Goal: Information Seeking & Learning: Find specific fact

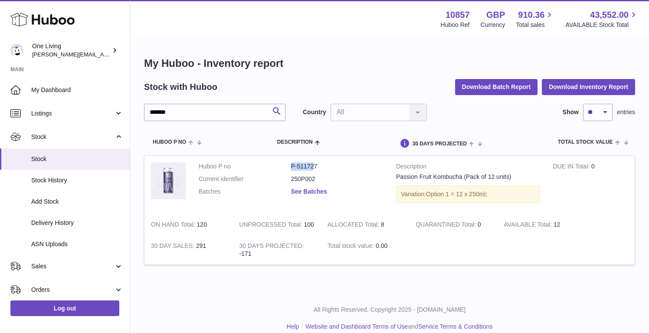
click at [305, 189] on link "See Batches" at bounding box center [309, 191] width 36 height 7
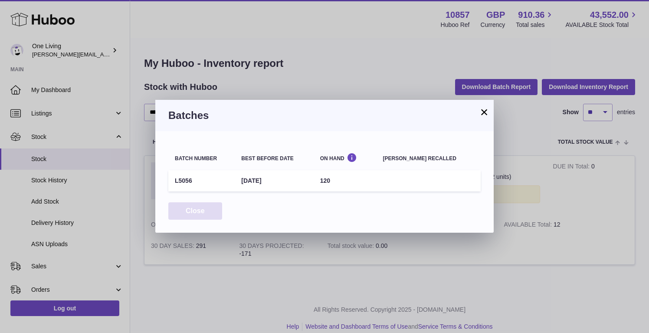
click at [182, 211] on button "Close" at bounding box center [195, 211] width 54 height 18
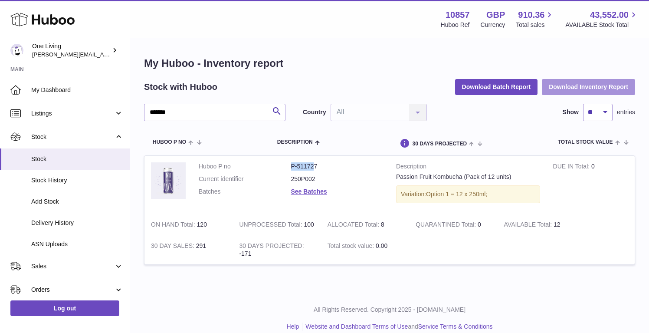
click at [579, 87] on button "Download Inventory Report" at bounding box center [588, 87] width 93 height 16
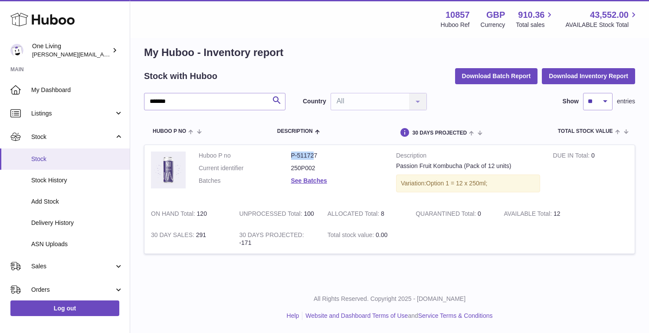
click at [57, 158] on span "Stock" at bounding box center [77, 159] width 92 height 8
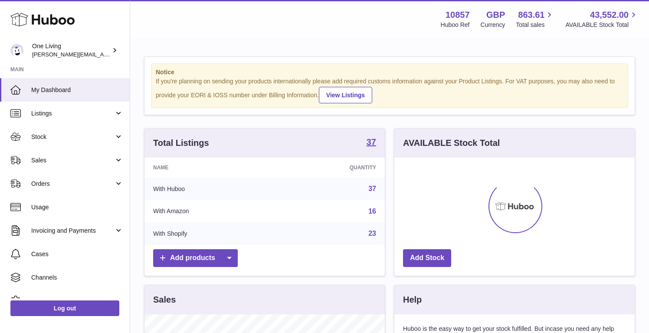
scroll to position [135, 240]
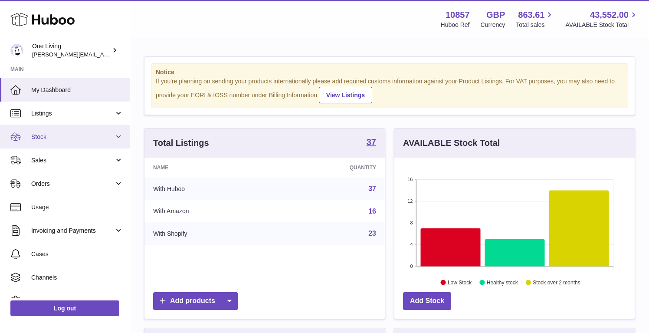
click at [91, 139] on span "Stock" at bounding box center [72, 137] width 83 height 8
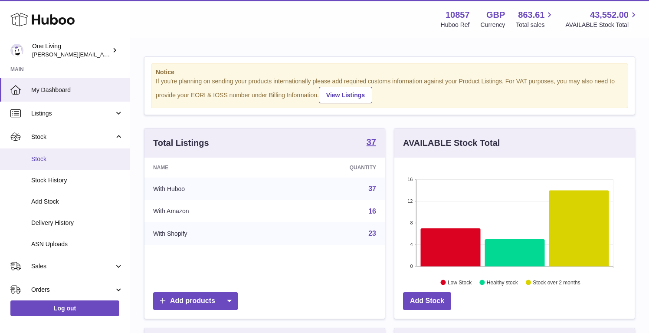
click at [85, 165] on link "Stock" at bounding box center [65, 158] width 130 height 21
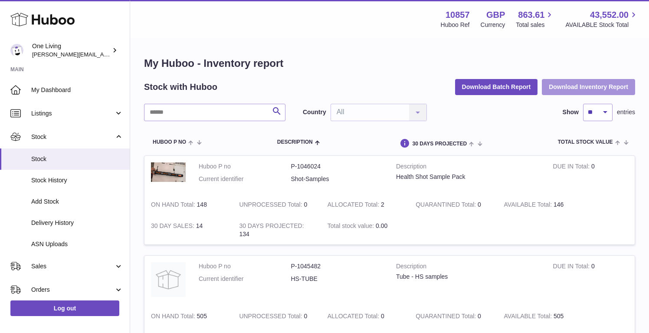
click at [583, 82] on button "Download Inventory Report" at bounding box center [588, 87] width 93 height 16
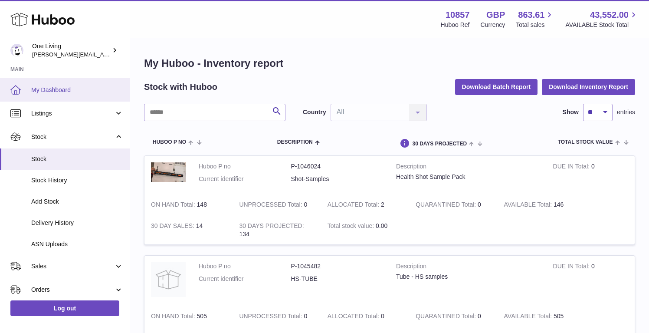
click at [46, 89] on span "My Dashboard" at bounding box center [77, 90] width 92 height 8
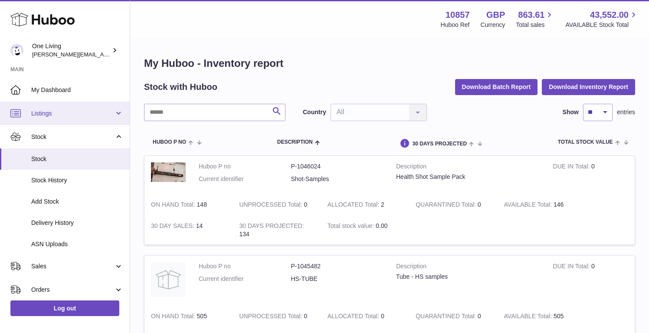
click at [83, 116] on span "Listings" at bounding box center [72, 113] width 83 height 8
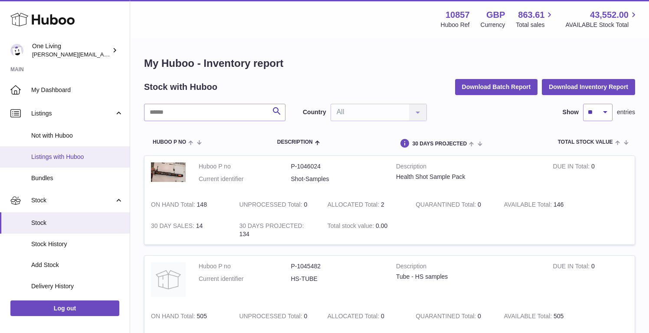
click at [99, 155] on span "Listings with Huboo" at bounding box center [77, 157] width 92 height 8
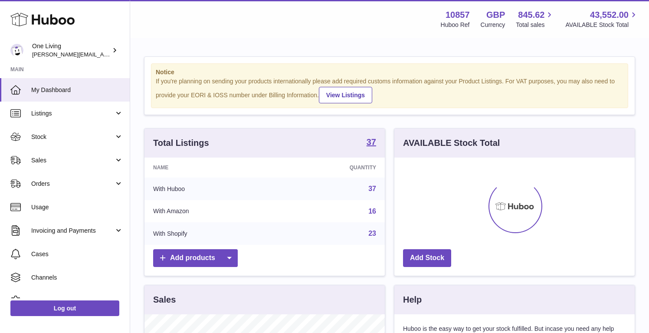
scroll to position [135, 240]
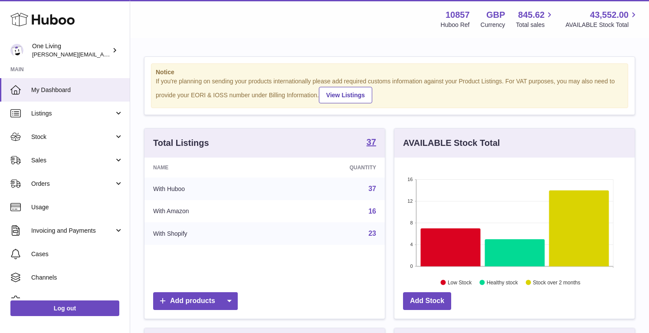
click at [461, 13] on strong "10857" at bounding box center [458, 15] width 24 height 12
copy strong "10857"
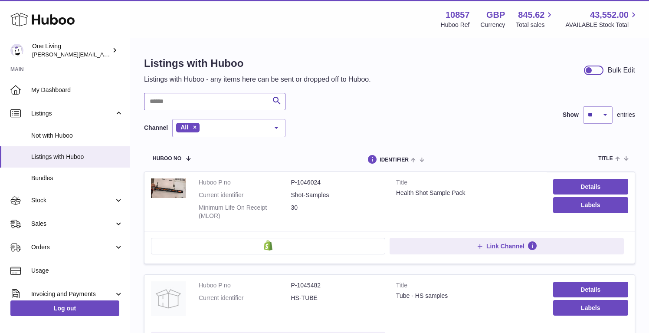
click at [205, 100] on input "text" at bounding box center [215, 101] width 142 height 17
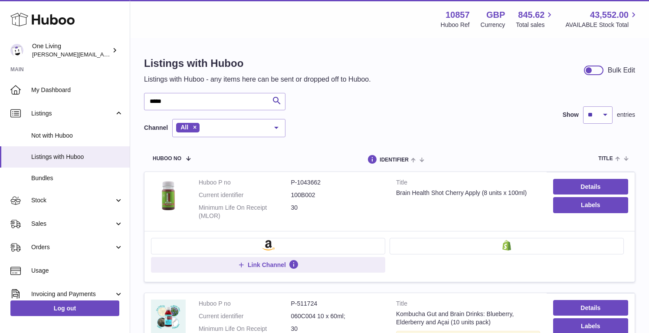
click at [307, 196] on dd "100B002" at bounding box center [337, 195] width 92 height 8
copy dd "100B002"
drag, startPoint x: 289, startPoint y: 181, endPoint x: 323, endPoint y: 179, distance: 34.8
click at [323, 179] on dl "Huboo P no P-1043662 Current identifier 100B002 Minimum Life On Receipt (MLOR) …" at bounding box center [291, 201] width 184 height 46
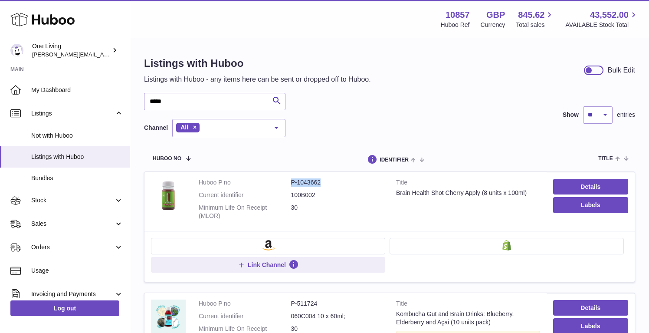
copy dl "P-1043662"
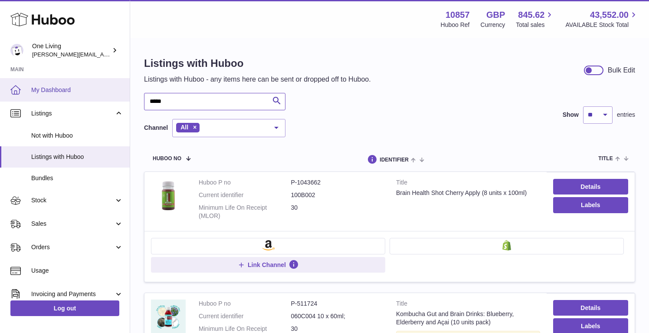
drag, startPoint x: 178, startPoint y: 100, endPoint x: 110, endPoint y: 97, distance: 67.4
click at [110, 97] on div "Huboo One Living Jessica@oneliving.com Main My Dashboard Listings Not with Hubo…" at bounding box center [324, 245] width 649 height 490
type input "******"
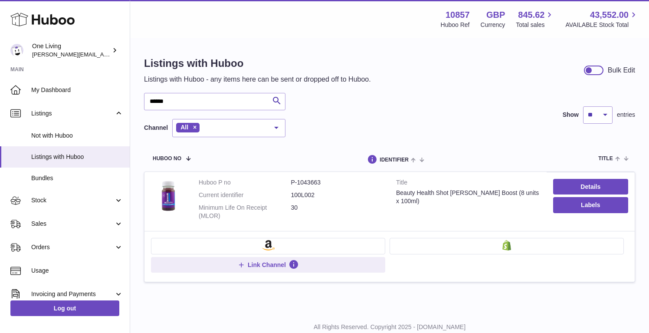
click at [293, 181] on dd "P-1043663" at bounding box center [337, 182] width 92 height 8
drag, startPoint x: 320, startPoint y: 182, endPoint x: 291, endPoint y: 181, distance: 28.7
click at [292, 182] on dd "P-1043663" at bounding box center [337, 182] width 92 height 8
copy dd "P-1043663"
